Goal: Task Accomplishment & Management: Manage account settings

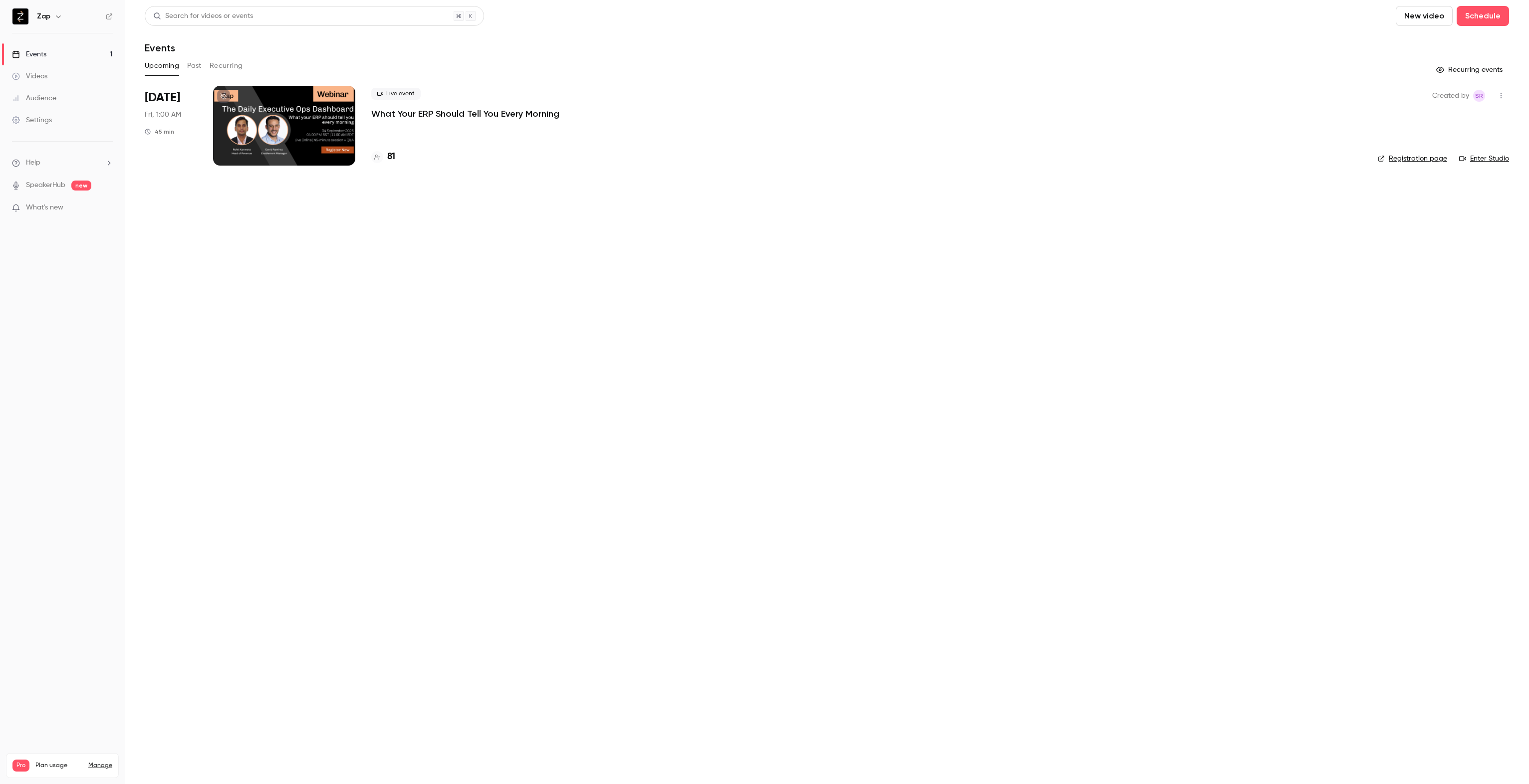
click at [453, 113] on p "What Your ERP Should Tell You Every Morning" at bounding box center [465, 113] width 188 height 12
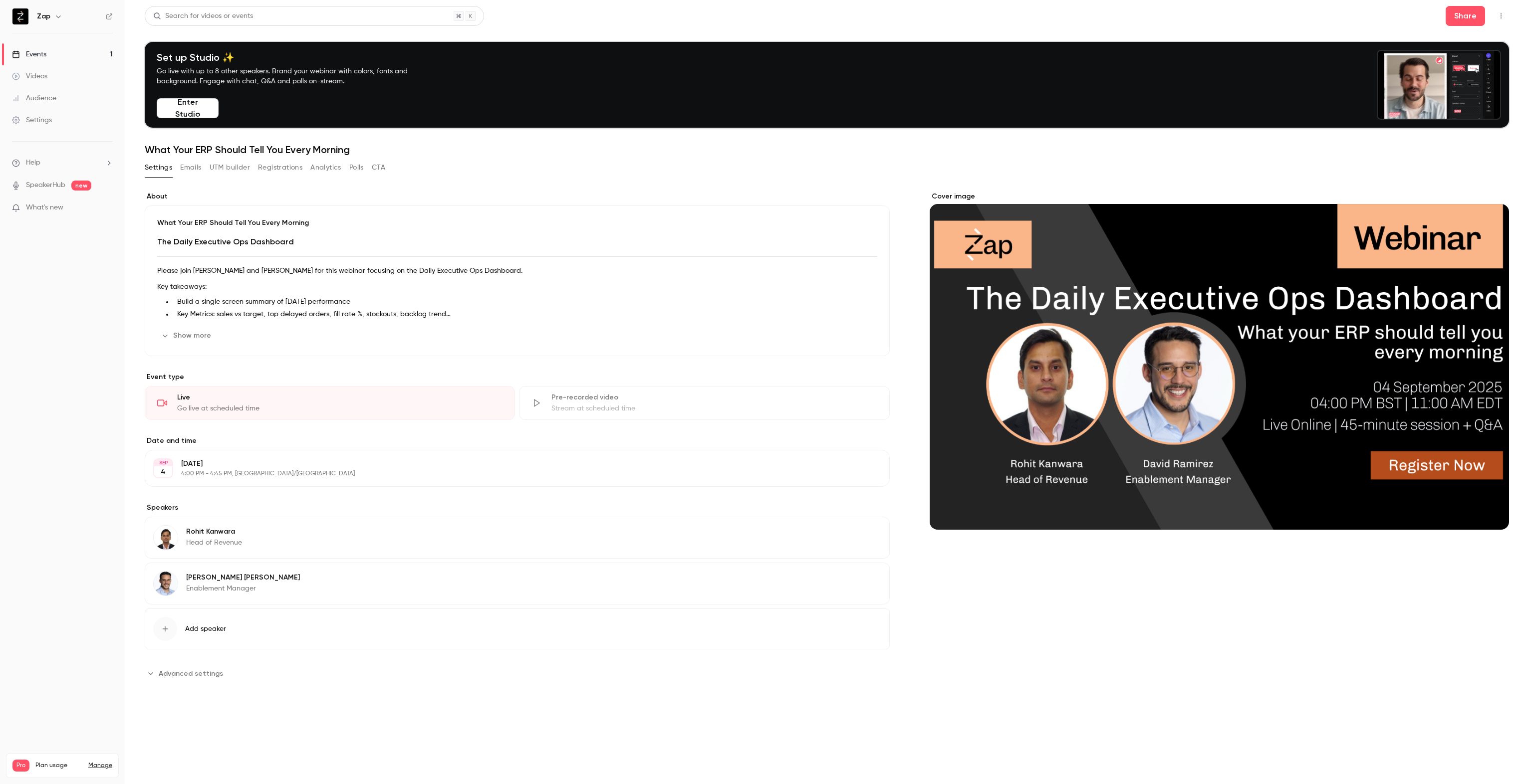
click at [275, 169] on button "Registrations" at bounding box center [280, 168] width 44 height 16
